Goal: Information Seeking & Learning: Learn about a topic

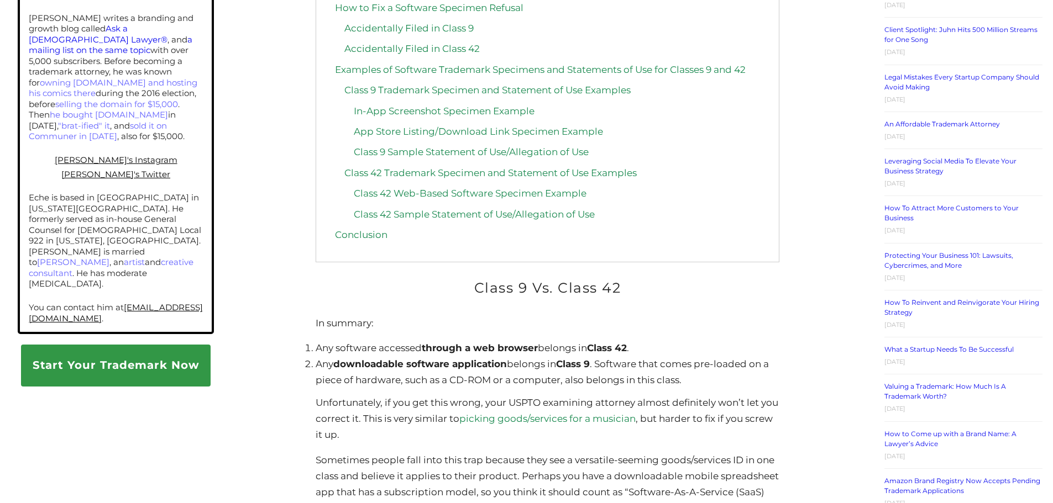
scroll to position [774, 0]
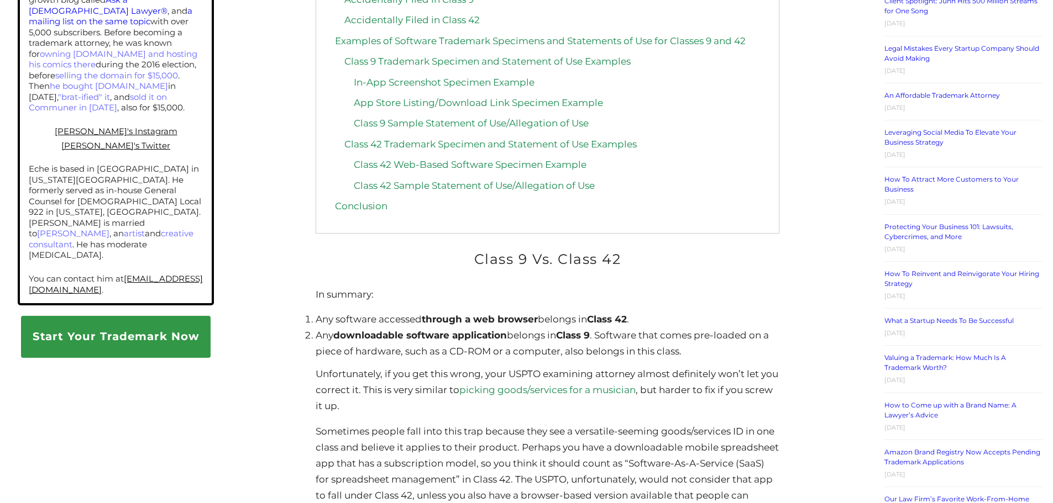
click at [554, 424] on p "Sometimes people fall into this trap because they see a versatile-seeming goods…" at bounding box center [547, 472] width 463 height 96
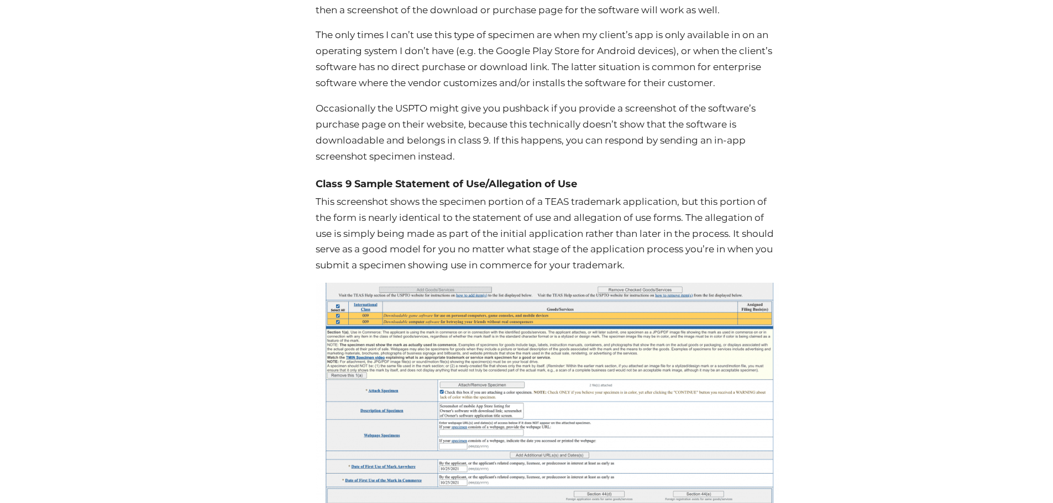
scroll to position [3150, 0]
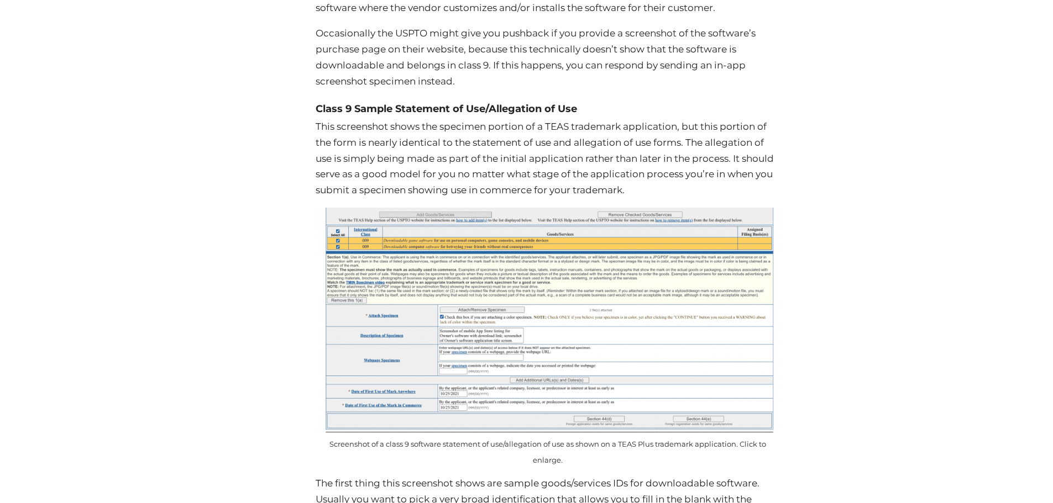
click at [681, 265] on img at bounding box center [547, 320] width 463 height 225
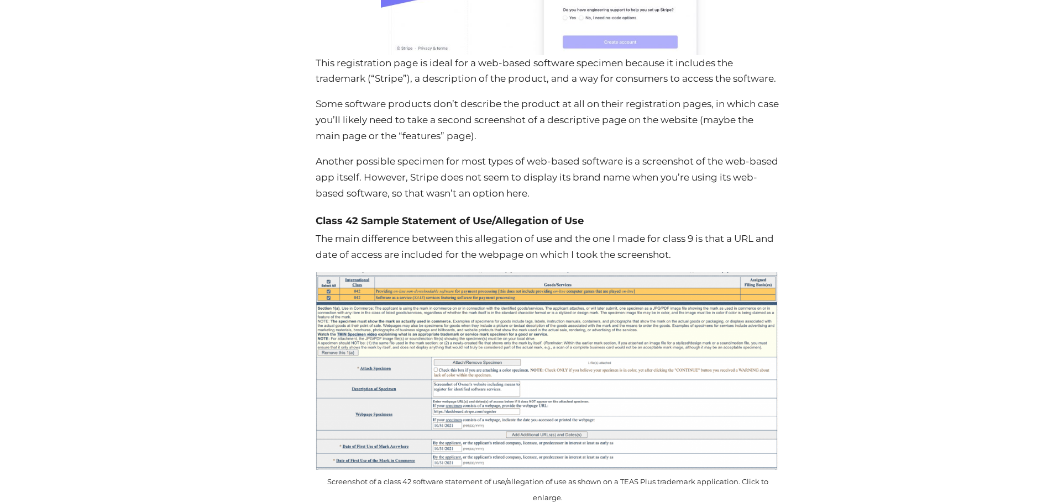
scroll to position [4361, 0]
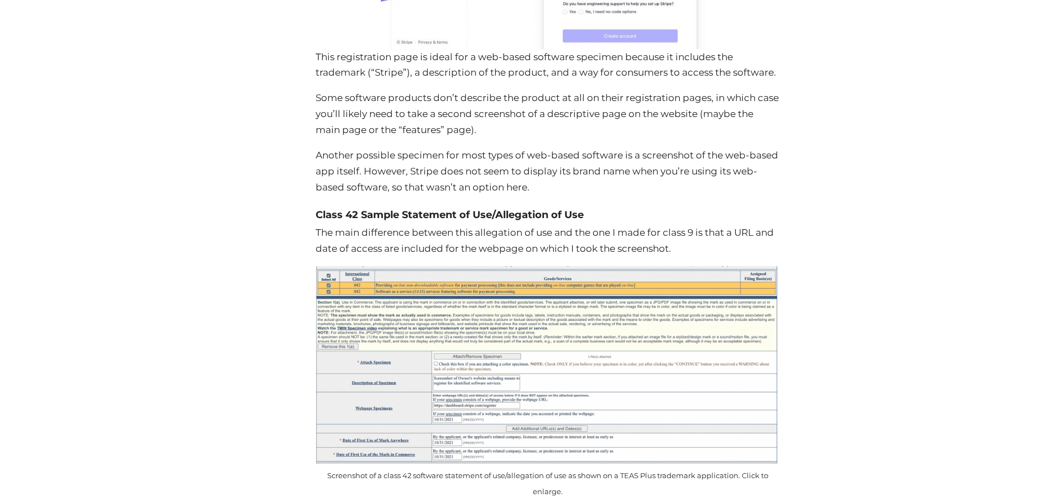
click at [716, 287] on img at bounding box center [547, 365] width 463 height 198
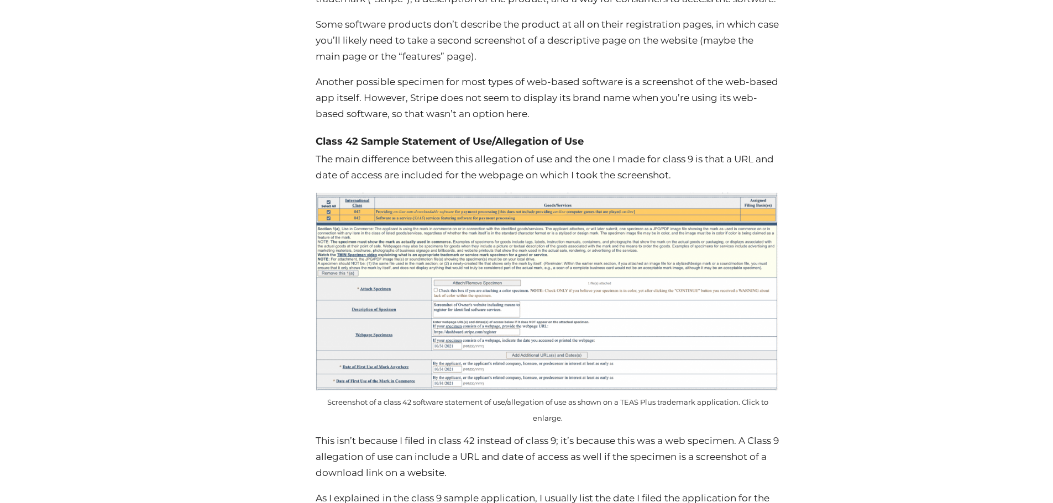
scroll to position [4437, 0]
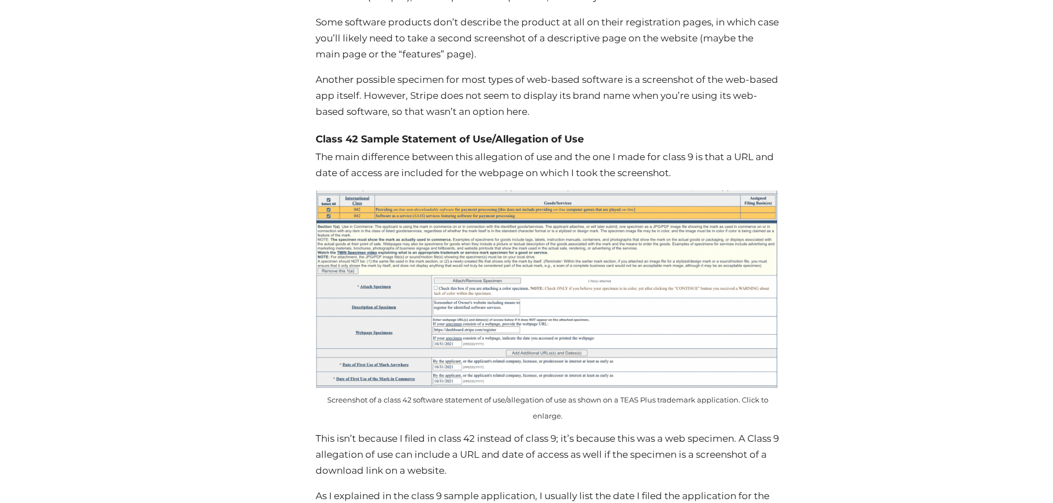
click at [625, 258] on img at bounding box center [547, 290] width 463 height 198
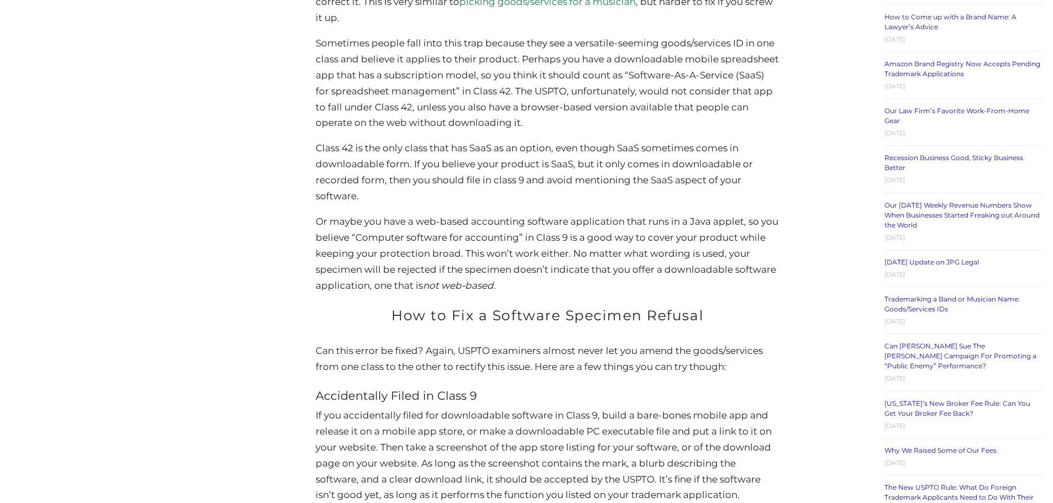
scroll to position [1066, 0]
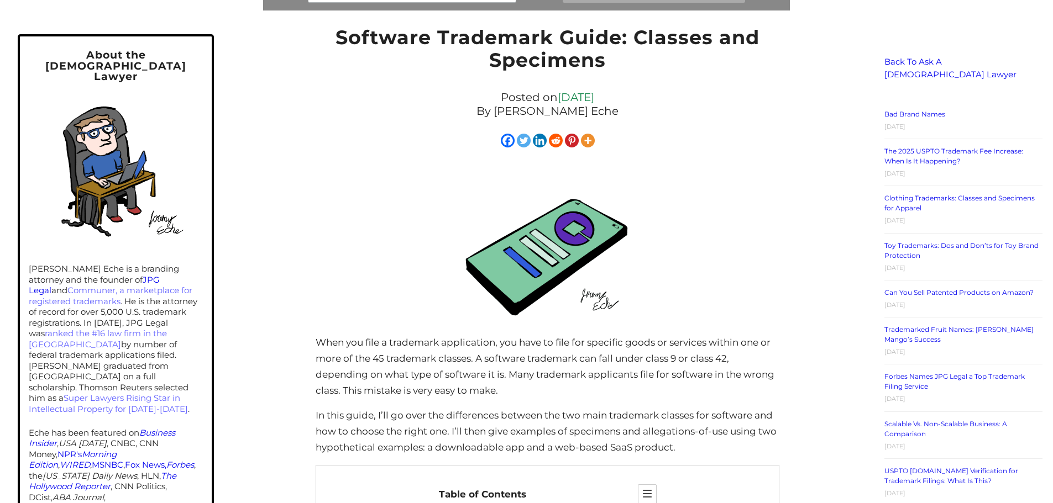
scroll to position [276, 0]
